Goal: Find specific page/section: Find specific page/section

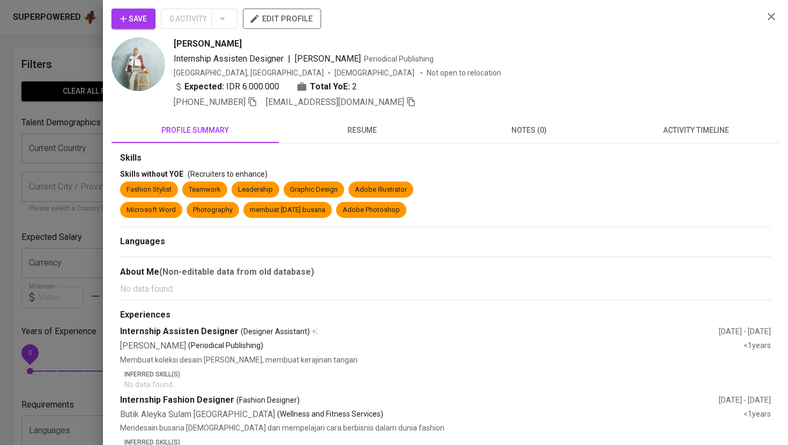
click at [85, 44] on div at bounding box center [394, 222] width 788 height 445
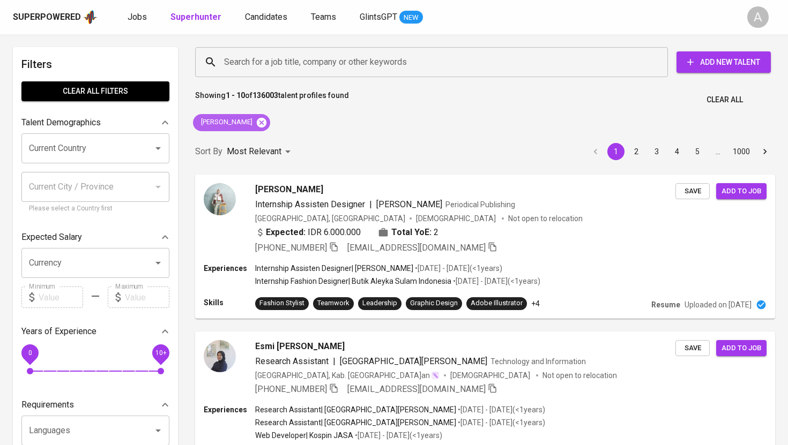
click at [263, 121] on icon at bounding box center [262, 123] width 12 height 12
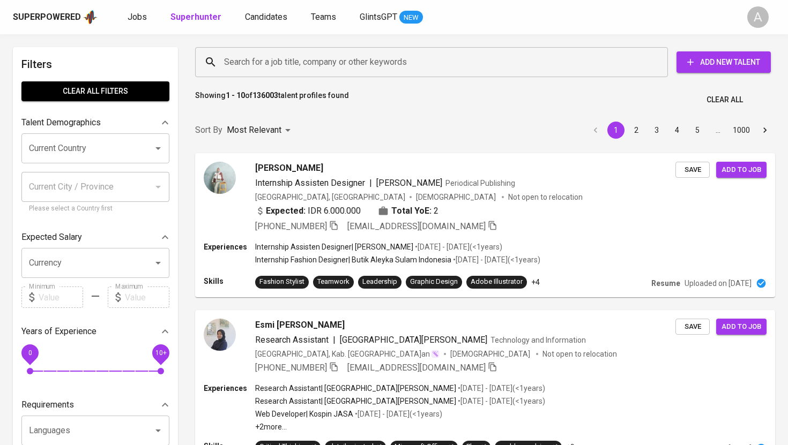
click at [278, 67] on input "Search for a job title, company or other keywords" at bounding box center [434, 62] width 426 height 20
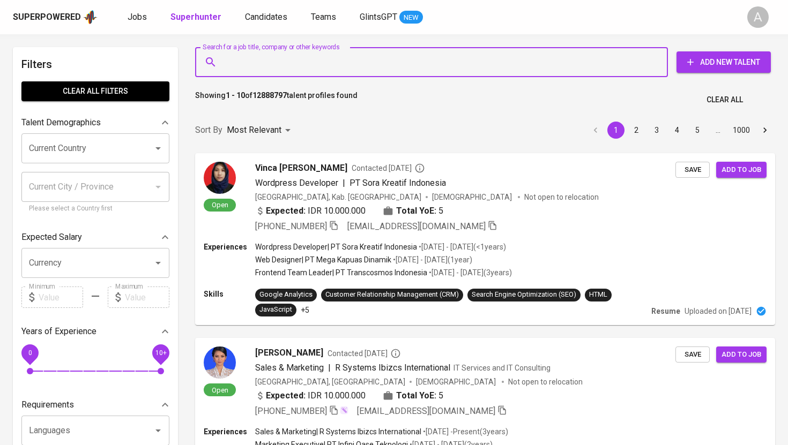
paste input "[EMAIL_ADDRESS][DOMAIN_NAME]"
type input "[EMAIL_ADDRESS][DOMAIN_NAME]"
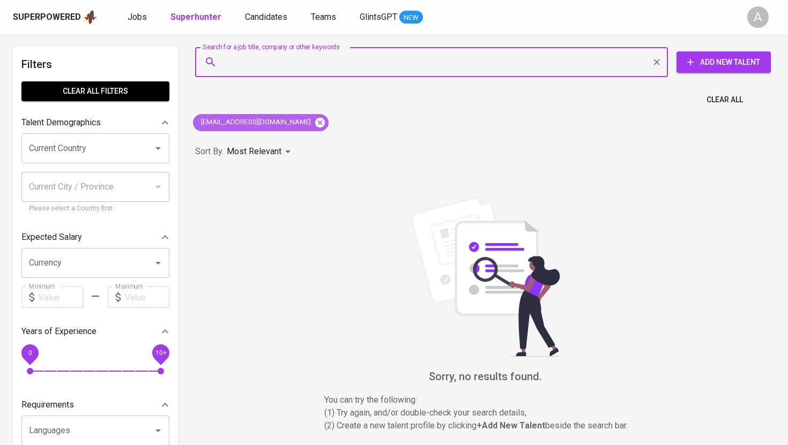
click at [314, 121] on icon at bounding box center [320, 123] width 12 height 12
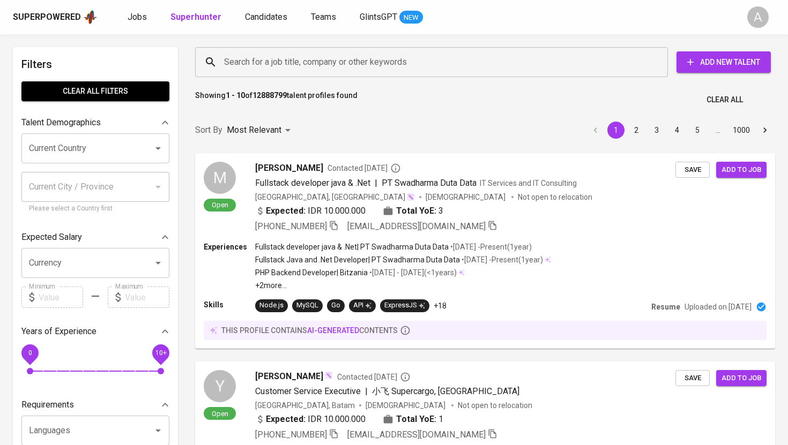
click at [303, 63] on input "Search for a job title, company or other keywords" at bounding box center [434, 62] width 426 height 20
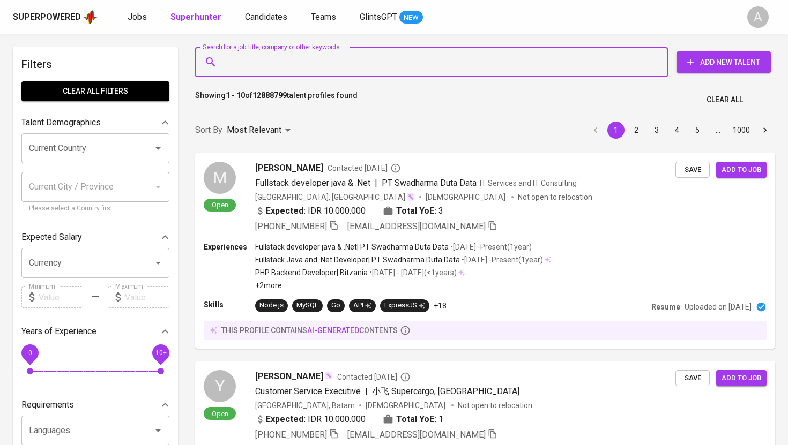
paste input "[EMAIL_ADDRESS][DOMAIN_NAME]"
type input "[EMAIL_ADDRESS][DOMAIN_NAME]"
